Goal: Transaction & Acquisition: Book appointment/travel/reservation

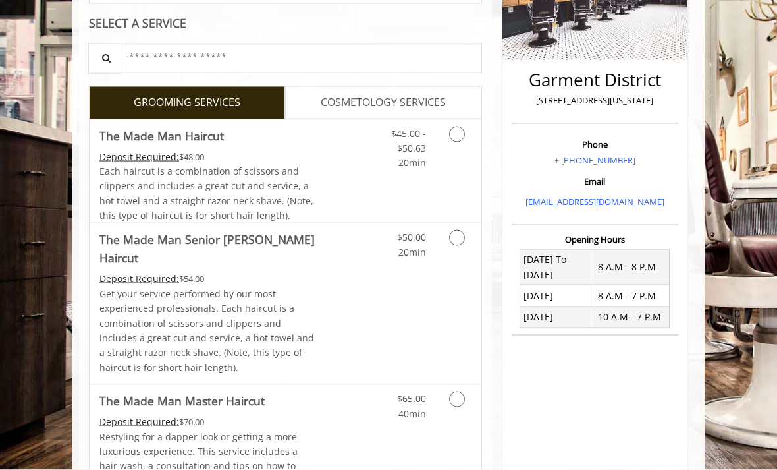
scroll to position [244, 0]
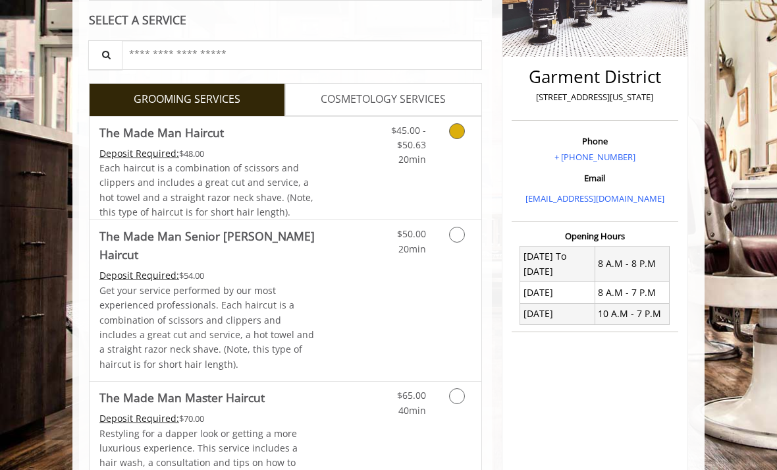
click at [465, 142] on link "Grooming services" at bounding box center [458, 142] width 25 height 51
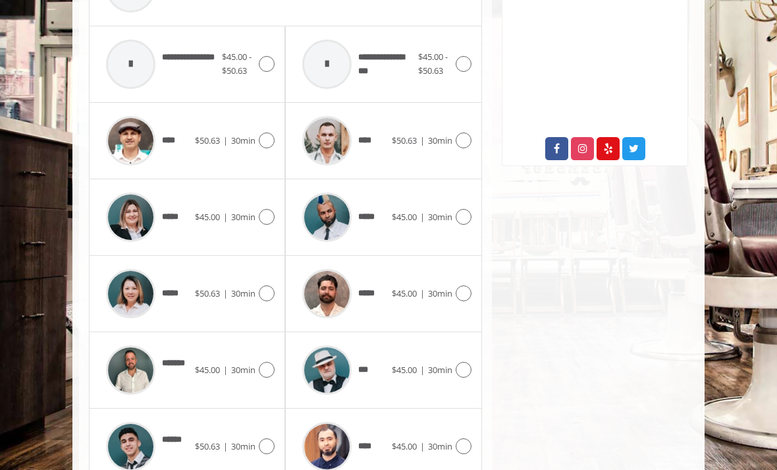
scroll to position [635, 0]
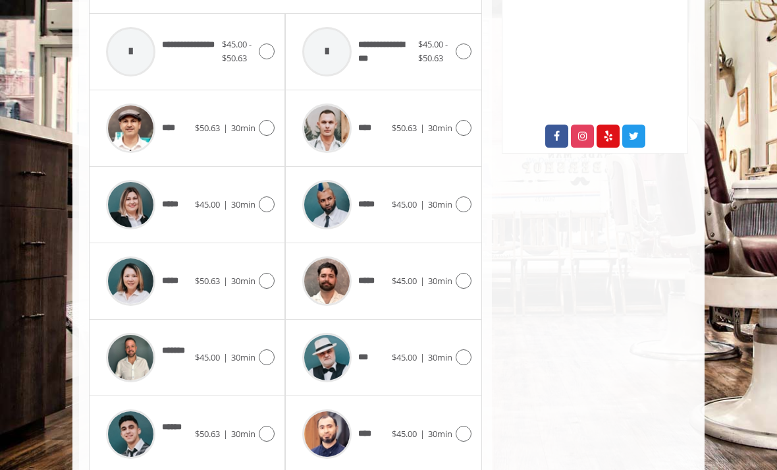
click at [470, 185] on div "***** $45.00 | 30min" at bounding box center [383, 204] width 175 height 63
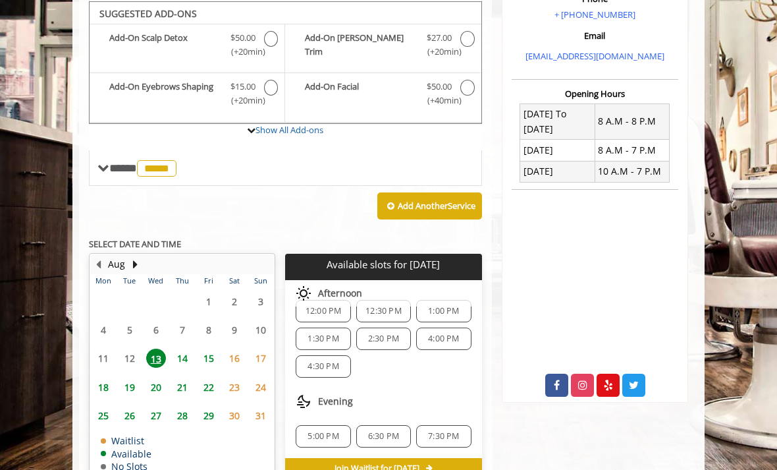
scroll to position [385, 0]
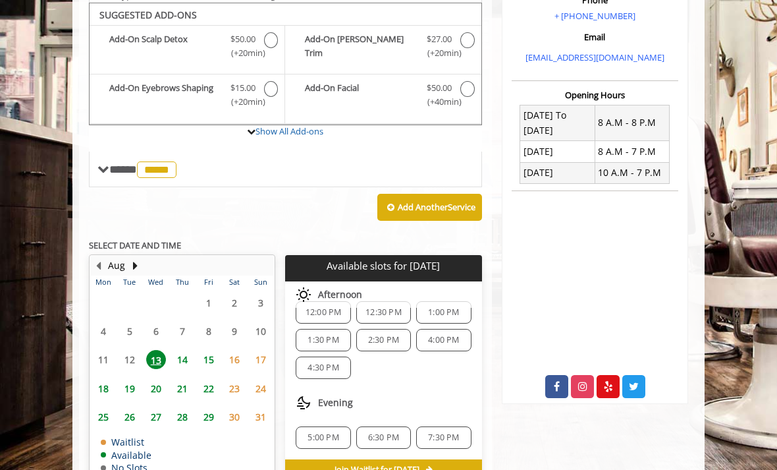
click at [181, 350] on span "14" at bounding box center [183, 359] width 20 height 19
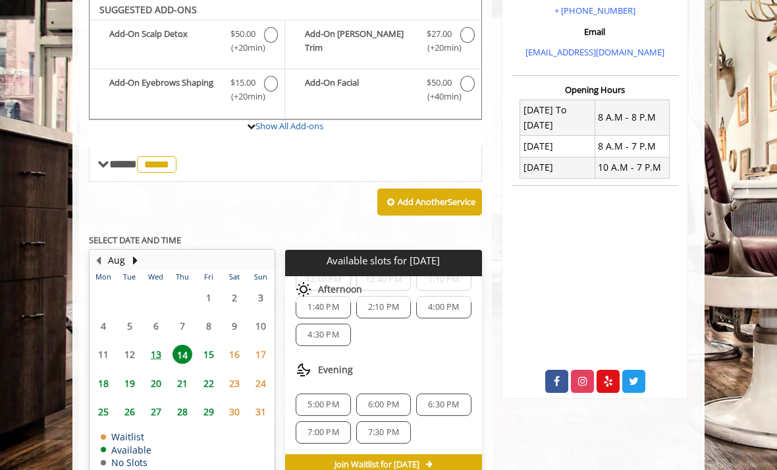
scroll to position [170, 0]
click at [157, 346] on span "13" at bounding box center [156, 353] width 20 height 19
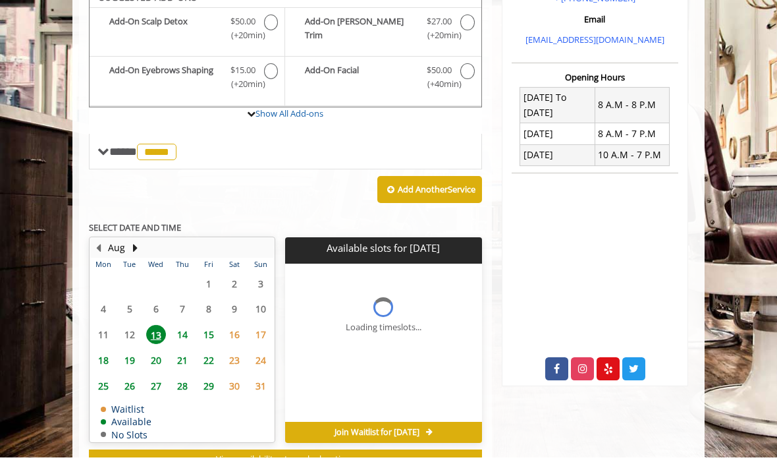
scroll to position [0, 0]
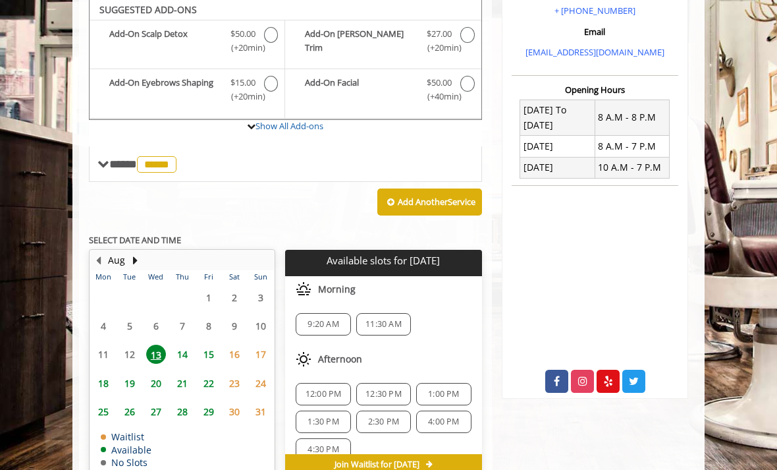
click at [213, 348] on span "15" at bounding box center [209, 353] width 20 height 19
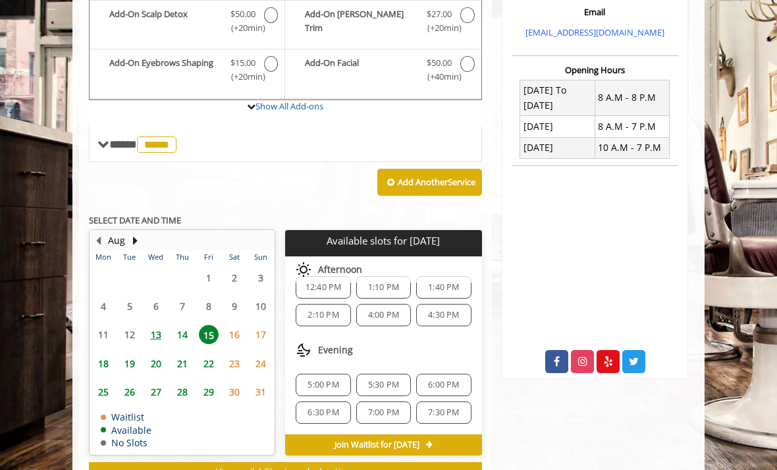
scroll to position [16, 0]
click at [178, 327] on span "14" at bounding box center [183, 334] width 20 height 19
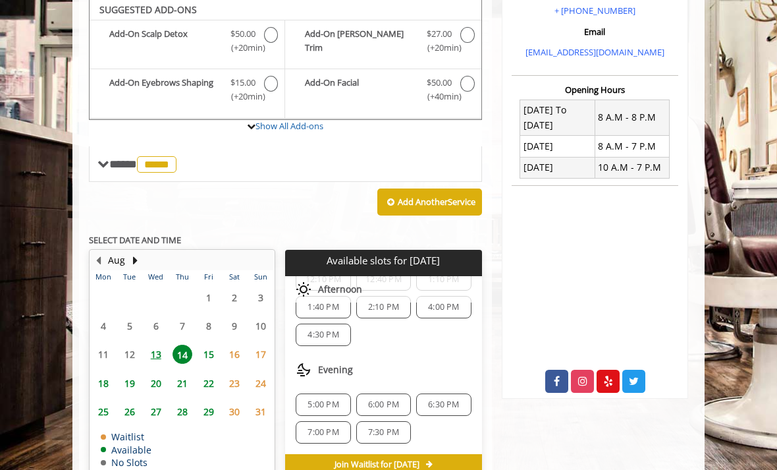
scroll to position [170, 0]
click at [313, 399] on span "5:00 PM" at bounding box center [323, 404] width 31 height 11
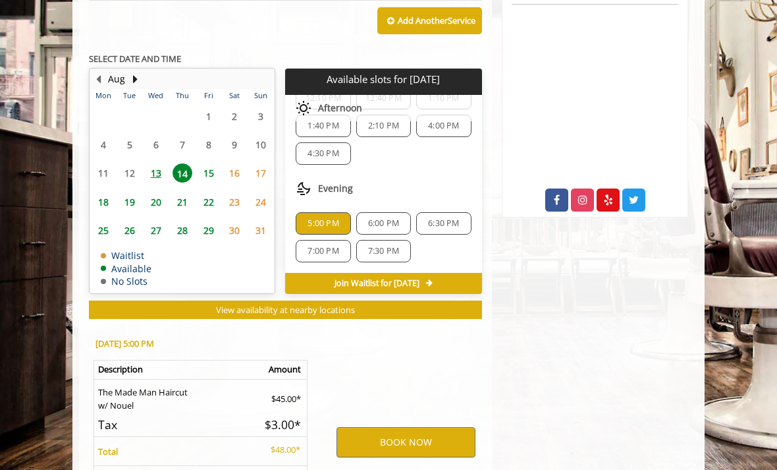
scroll to position [651, 0]
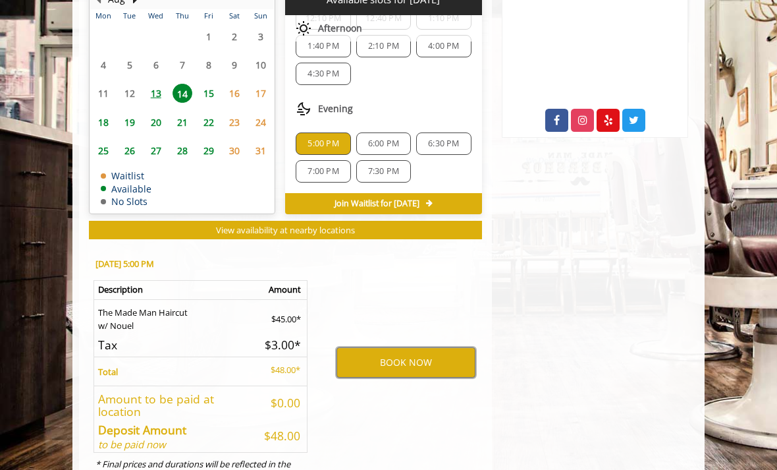
click at [434, 347] on button "BOOK NOW" at bounding box center [405, 362] width 139 height 30
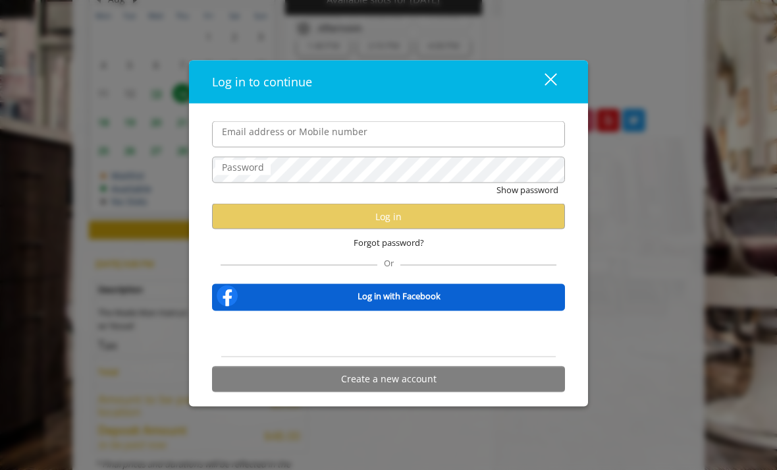
click at [402, 348] on div "Sign in with Google. Opens in new tab" at bounding box center [388, 333] width 121 height 29
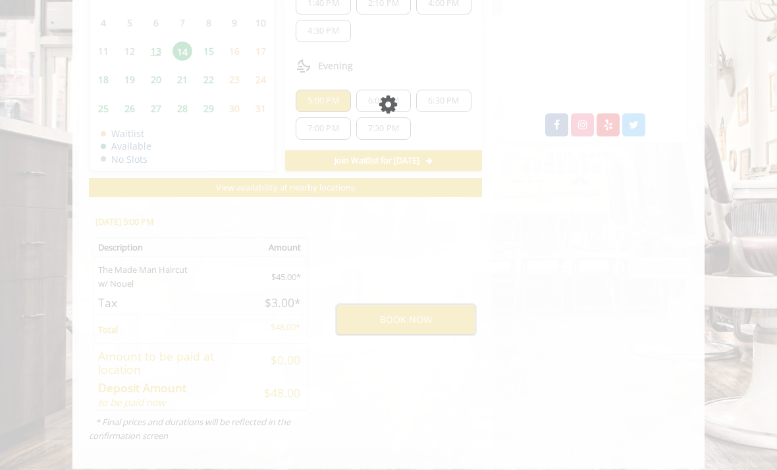
scroll to position [0, 0]
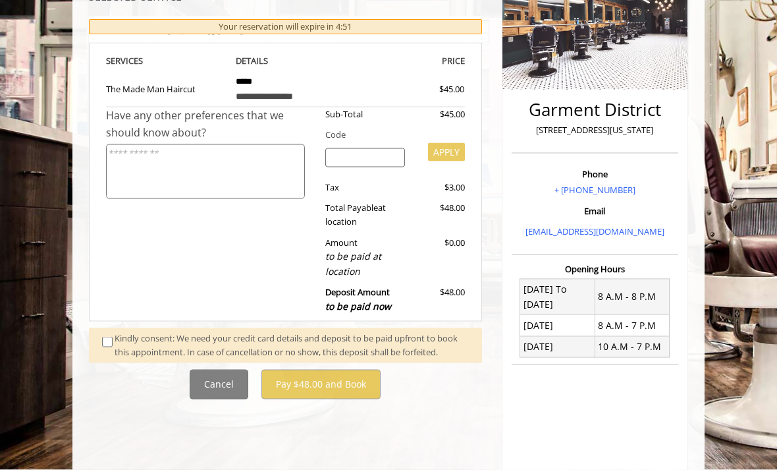
click at [115, 331] on div "Kindly consent: We need your credit card details and deposit to be paid upfront…" at bounding box center [292, 345] width 354 height 28
click at [116, 331] on div "Kindly consent: We need your credit card details and deposit to be paid upfront…" at bounding box center [292, 345] width 354 height 28
click at [113, 331] on span at bounding box center [108, 345] width 32 height 28
click at [105, 331] on span at bounding box center [108, 345] width 32 height 28
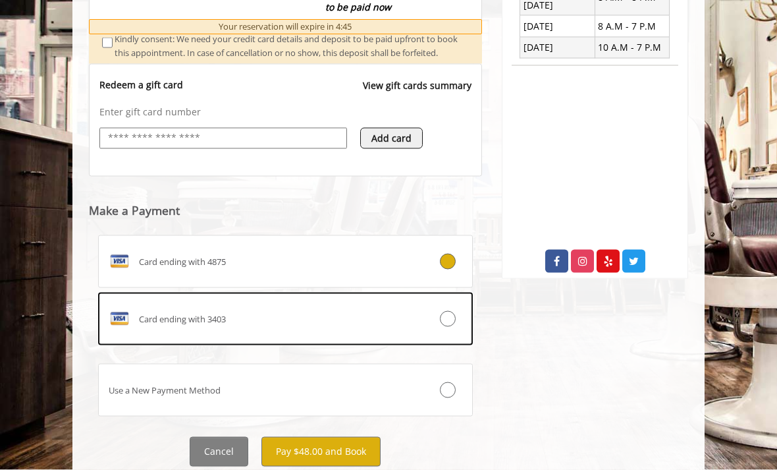
scroll to position [515, 0]
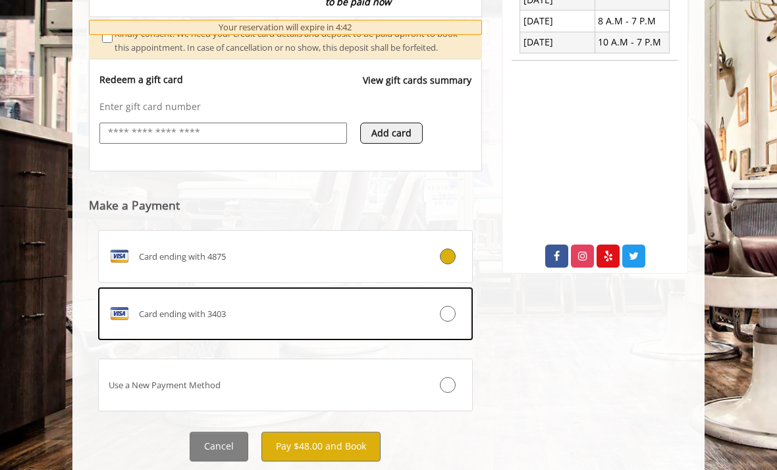
click at [307, 452] on button "Pay $48.00 and Book" at bounding box center [320, 446] width 119 height 30
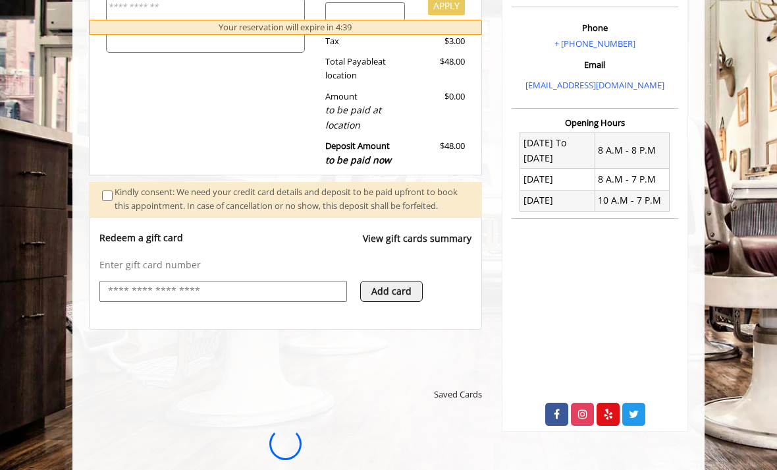
scroll to position [0, 0]
